Goal: Information Seeking & Learning: Learn about a topic

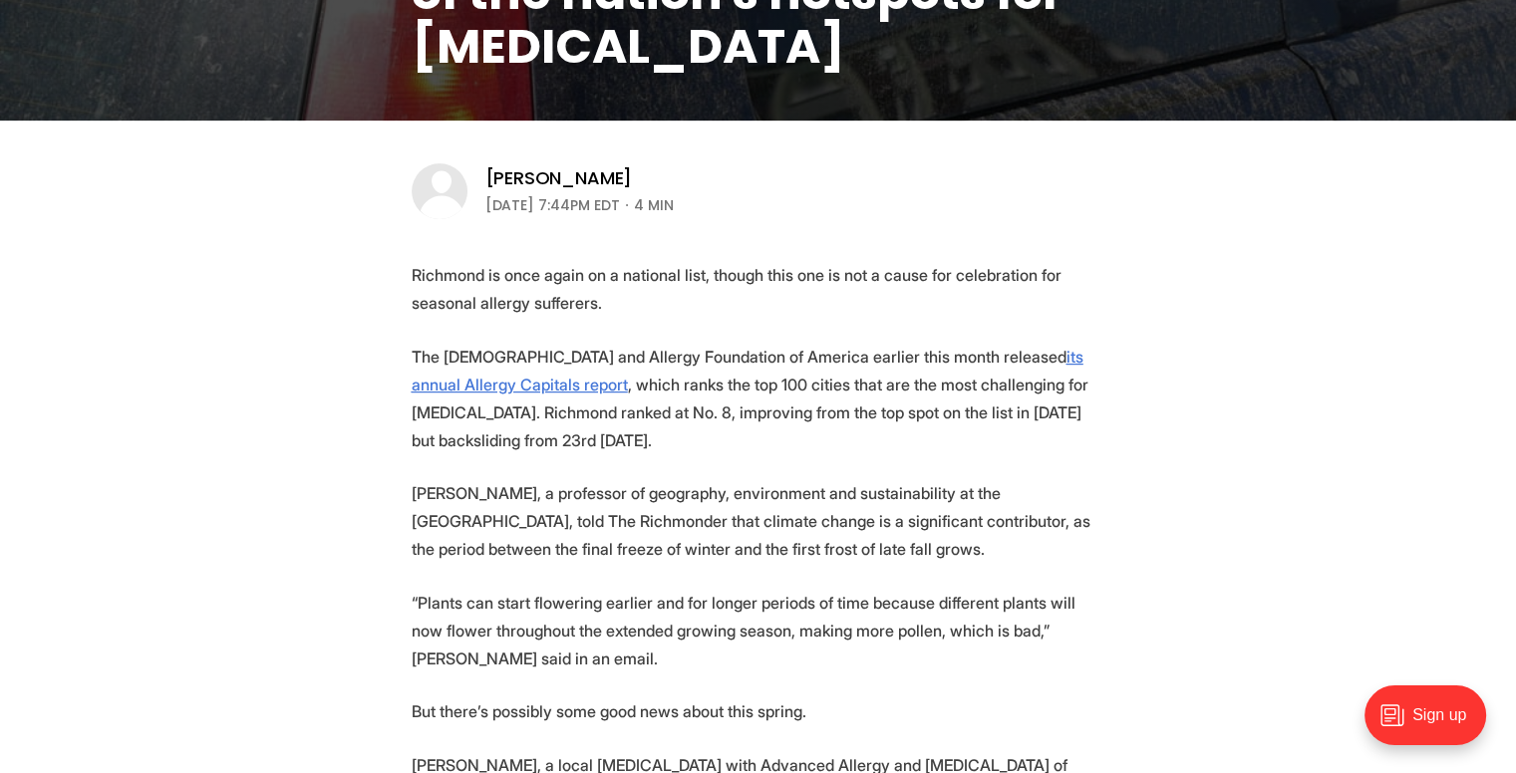
scroll to position [537, 0]
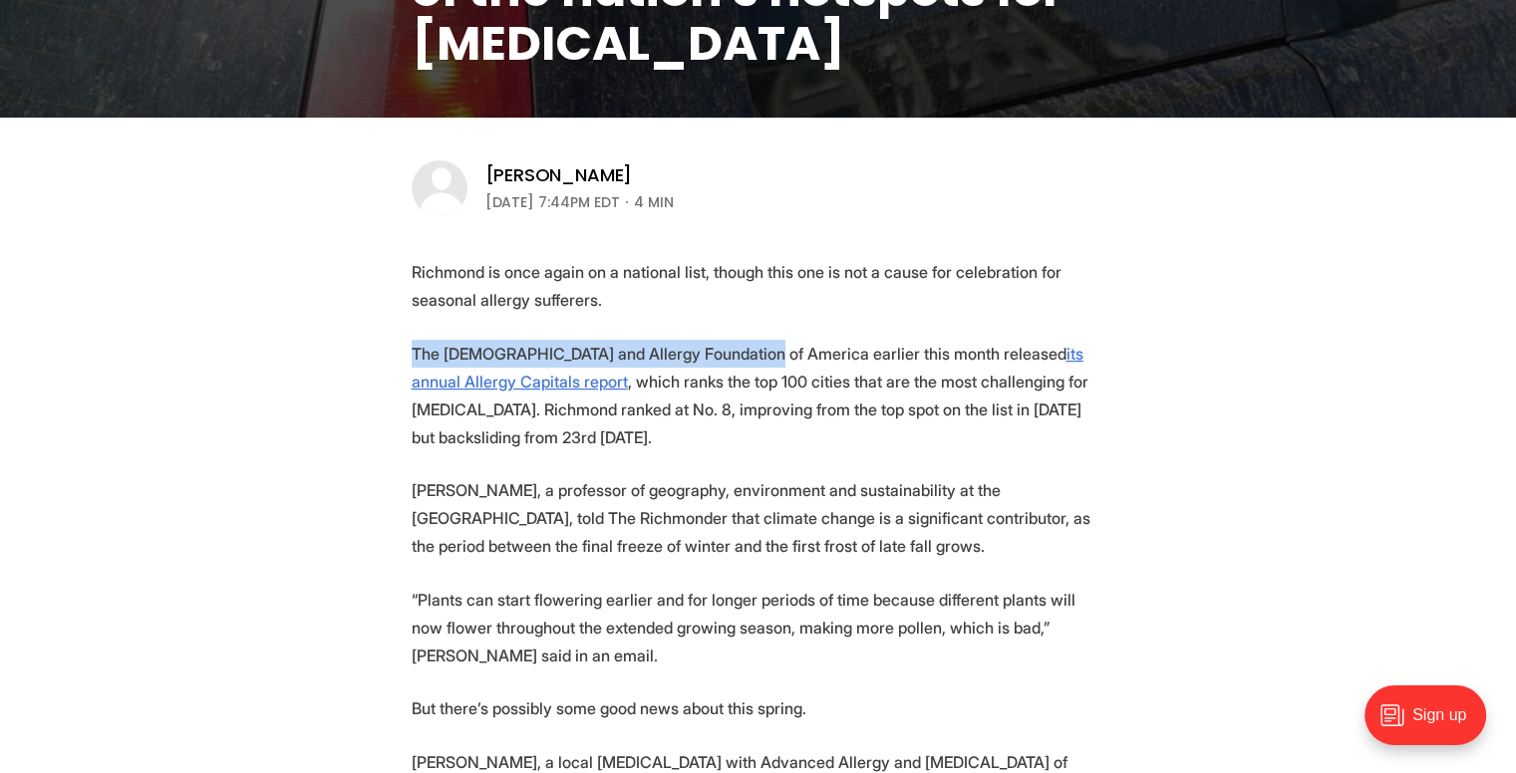
drag, startPoint x: 415, startPoint y: 349, endPoint x: 749, endPoint y: 341, distance: 334.9
click at [749, 341] on p "The [MEDICAL_DATA] and Allergy Foundation of America earlier this month release…" at bounding box center [759, 396] width 694 height 112
copy p "The [DEMOGRAPHIC_DATA] and Allergy Foundation of America"
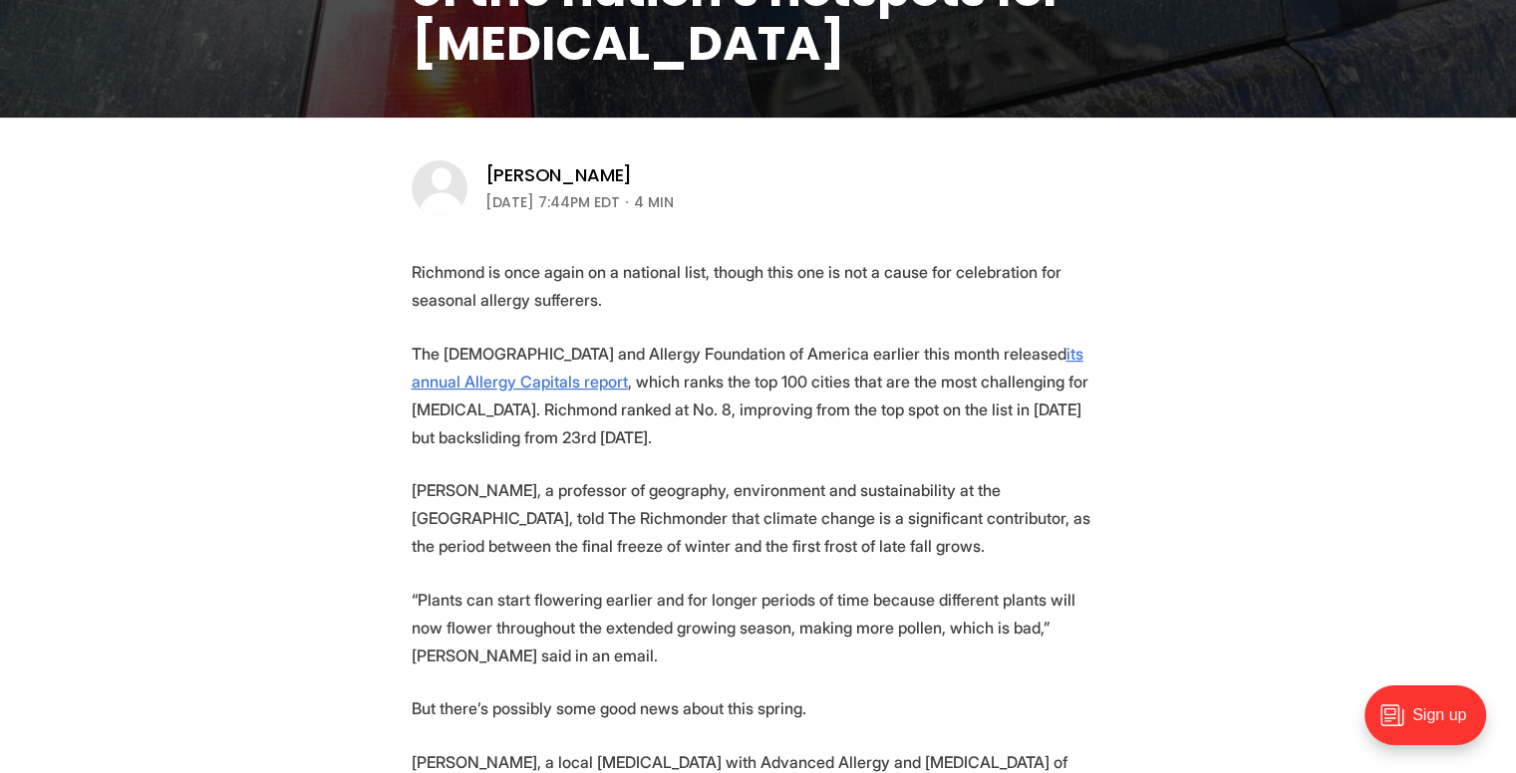
click at [751, 392] on p "The [MEDICAL_DATA] and Allergy Foundation of America earlier this month release…" at bounding box center [759, 396] width 694 height 112
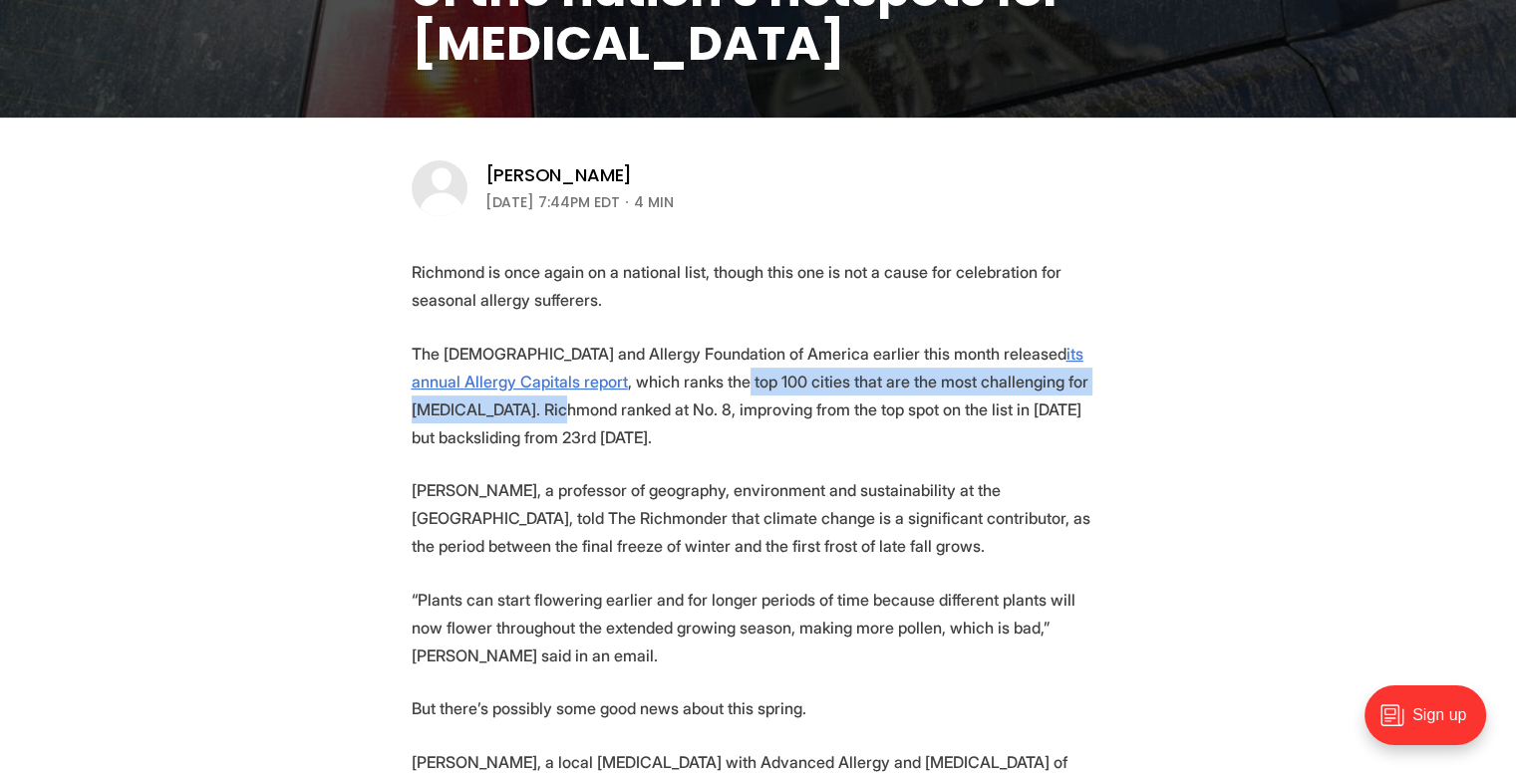
drag, startPoint x: 634, startPoint y: 381, endPoint x: 1130, endPoint y: 384, distance: 496.2
copy p "top 100 cities that are the most challenging for [MEDICAL_DATA]."
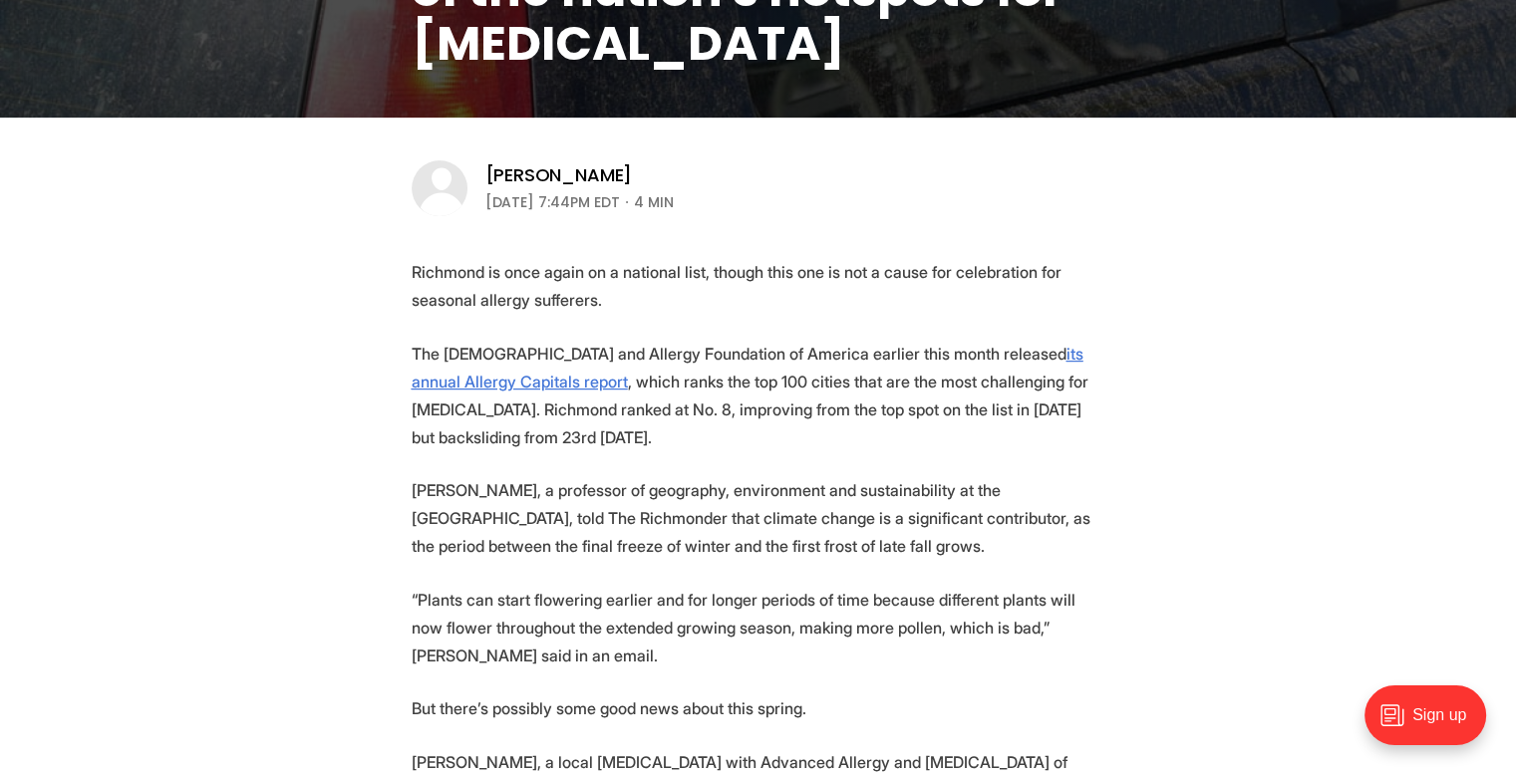
click at [741, 511] on p "[PERSON_NAME], a professor of geography, environment and sustainability at the …" at bounding box center [759, 518] width 694 height 84
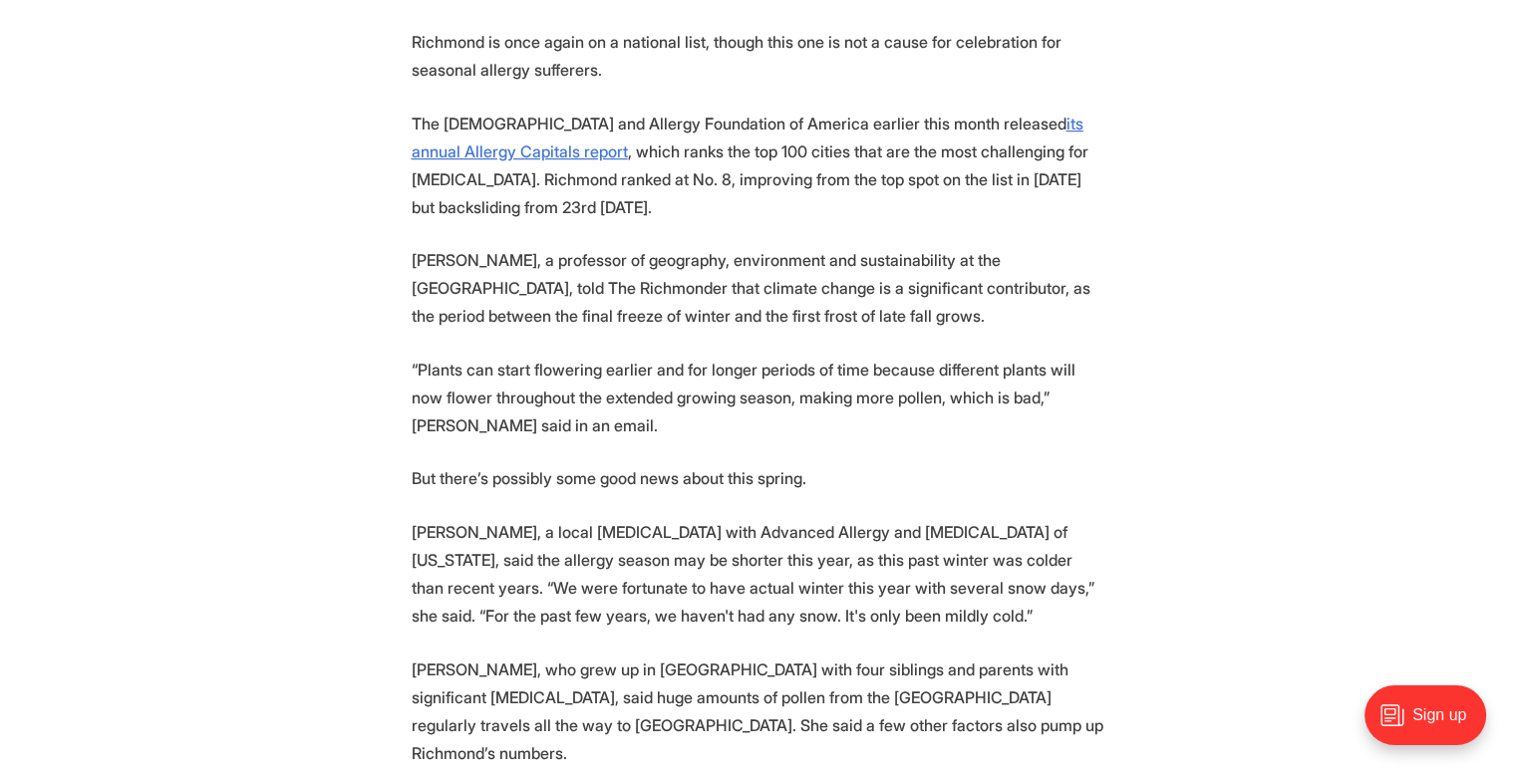
scroll to position [582, 0]
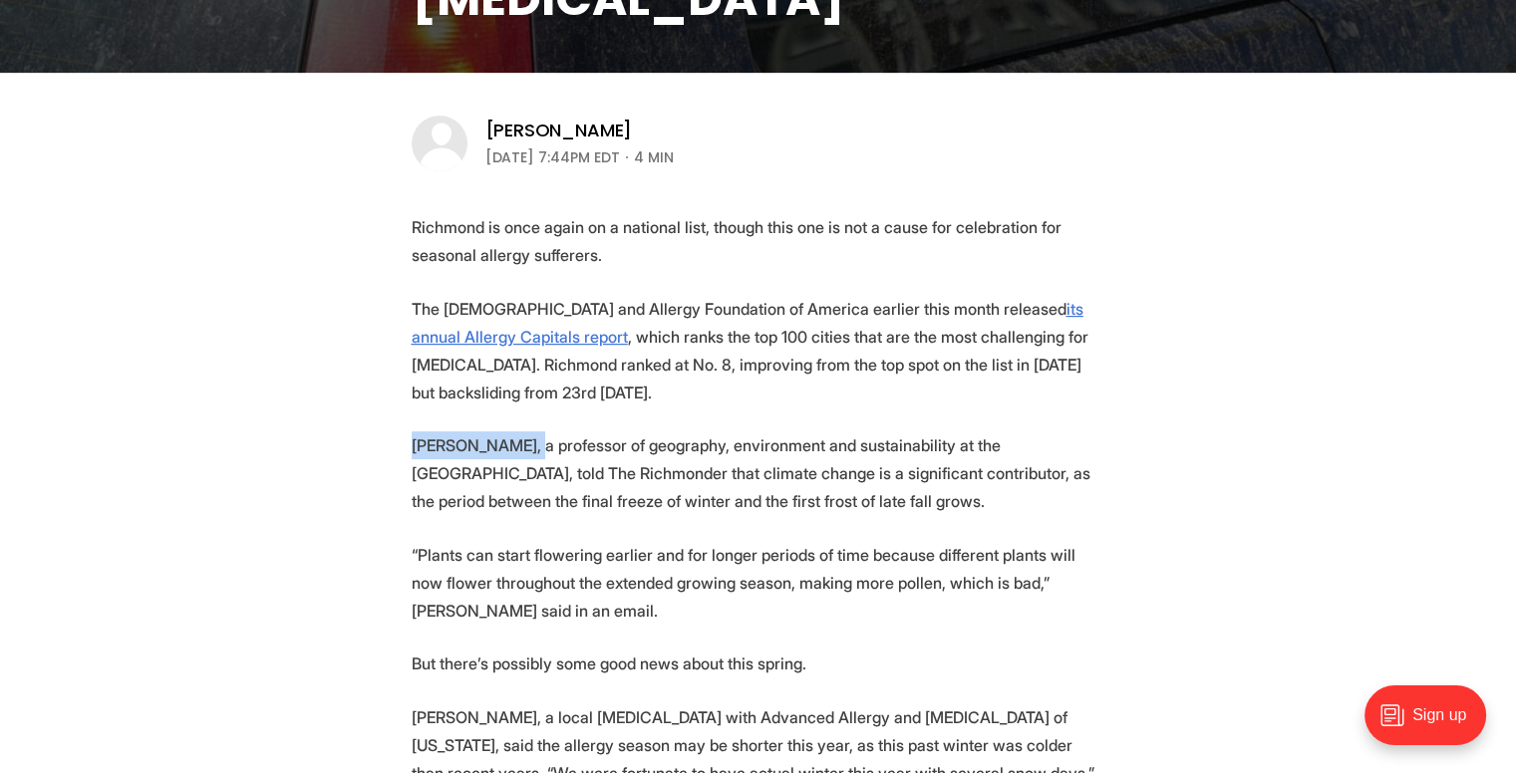
drag, startPoint x: 403, startPoint y: 447, endPoint x: 526, endPoint y: 444, distance: 123.6
copy p "[PERSON_NAME]"
